Goal: Task Accomplishment & Management: Manage account settings

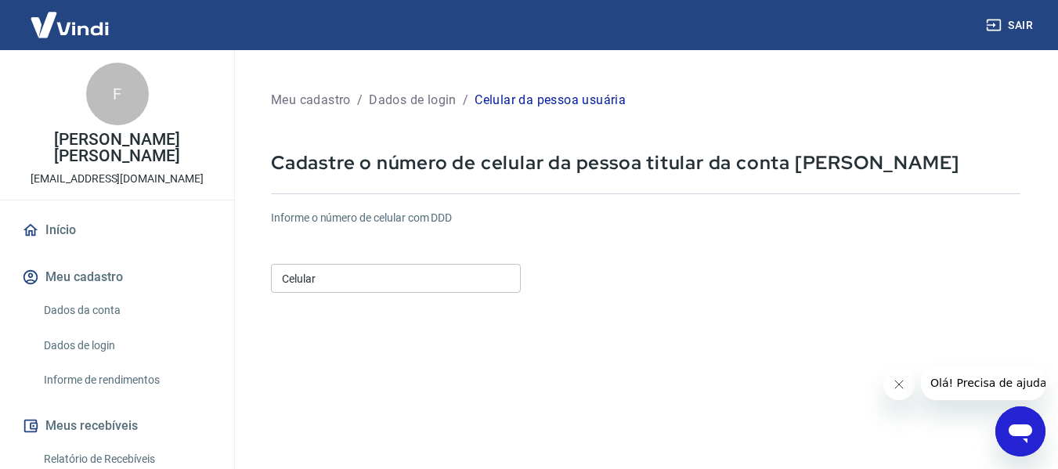
click at [506, 282] on input "Celular" at bounding box center [396, 278] width 250 height 29
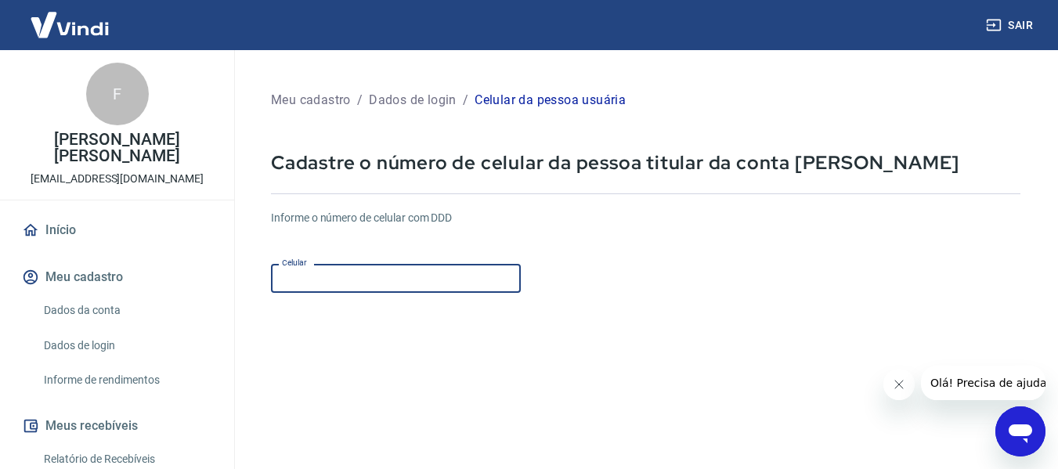
type input "[PHONE_NUMBER]"
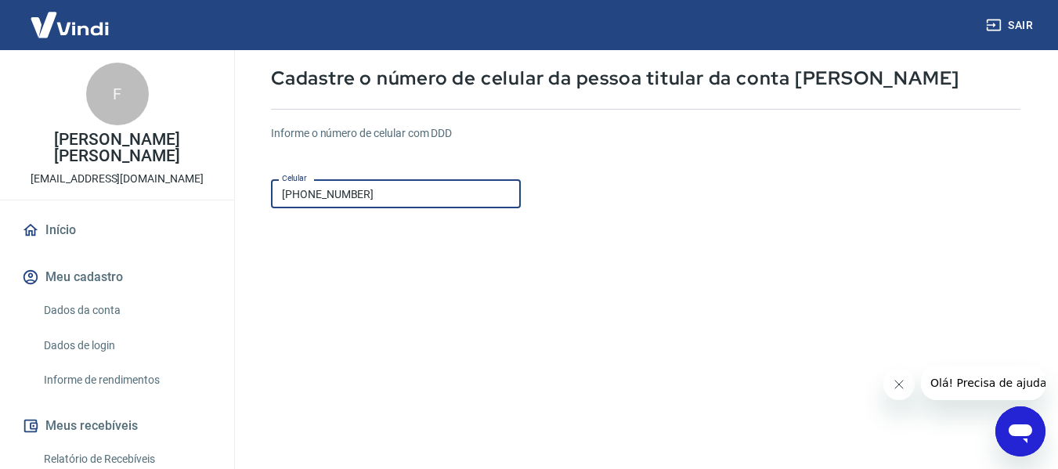
scroll to position [273, 0]
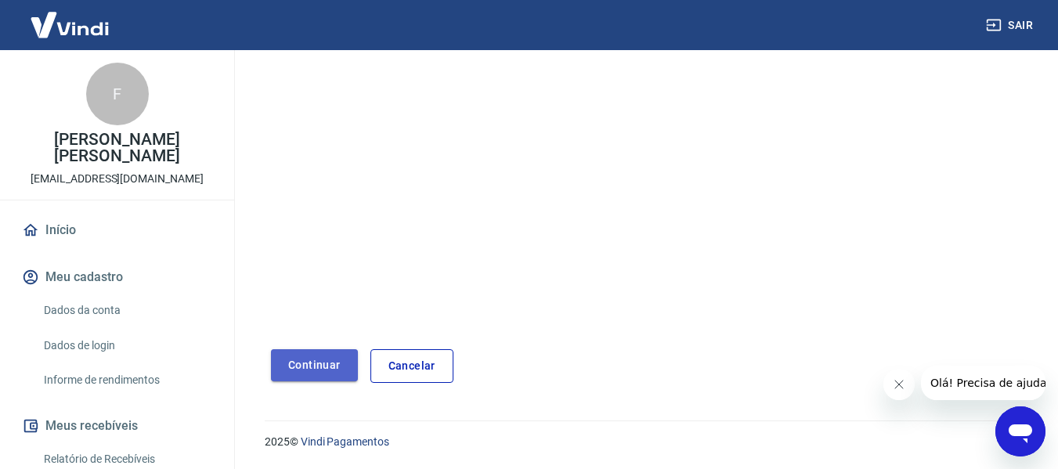
click at [312, 367] on button "Continuar" at bounding box center [314, 365] width 87 height 32
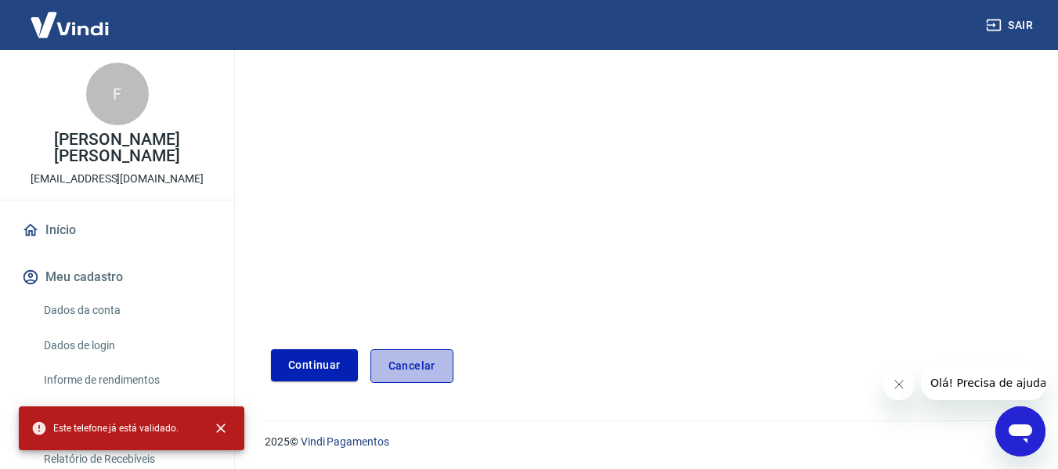
click at [424, 359] on link "Cancelar" at bounding box center [412, 366] width 83 height 34
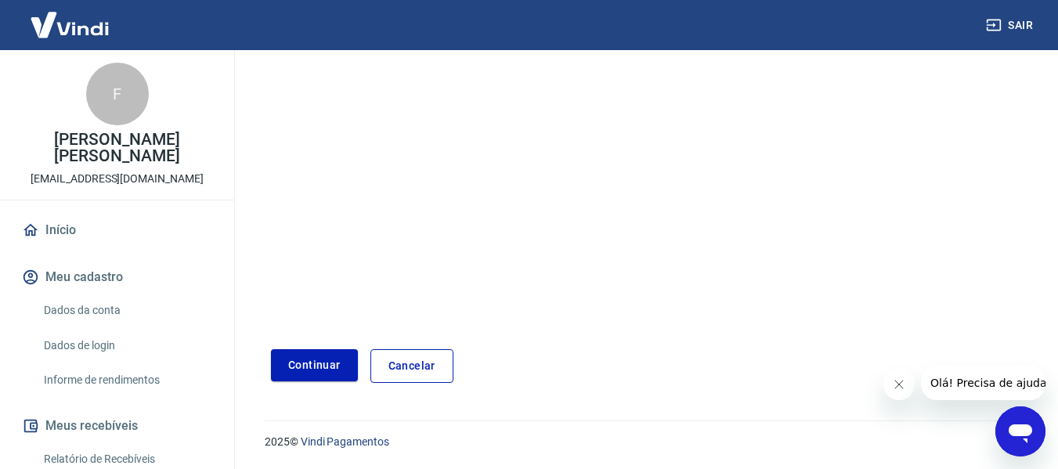
scroll to position [273, 0]
